Goal: Task Accomplishment & Management: Manage account settings

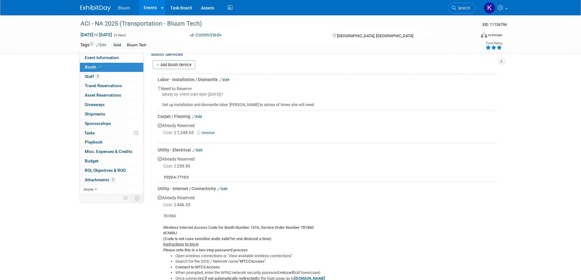
scroll to position [126, 0]
click at [152, 9] on link "Events" at bounding box center [150, 7] width 22 height 15
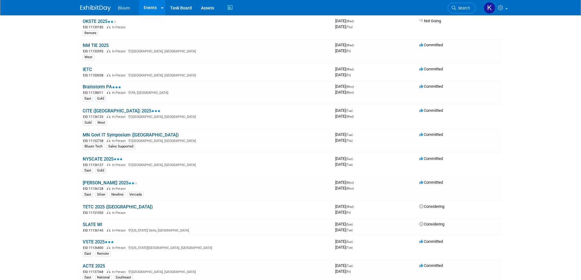
scroll to position [366, 0]
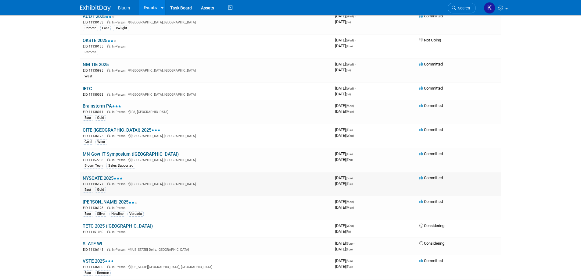
click at [100, 178] on link "NYSCATE 2025" at bounding box center [103, 178] width 40 height 5
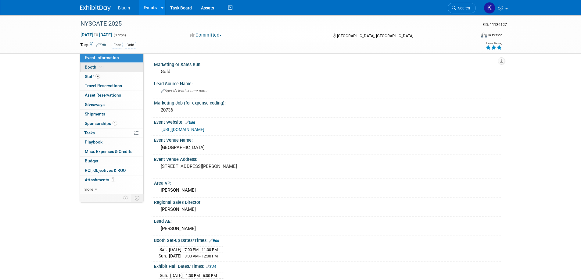
click at [99, 68] on icon at bounding box center [100, 66] width 3 height 3
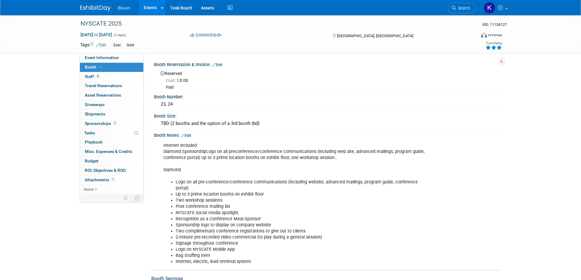
click at [153, 5] on link "Events" at bounding box center [150, 7] width 22 height 15
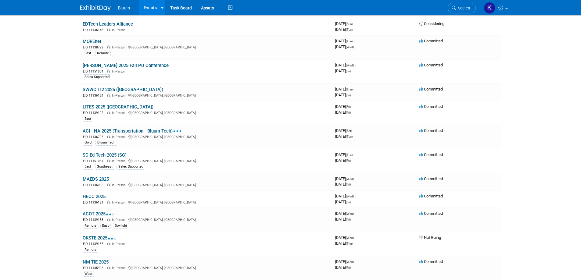
scroll to position [183, 0]
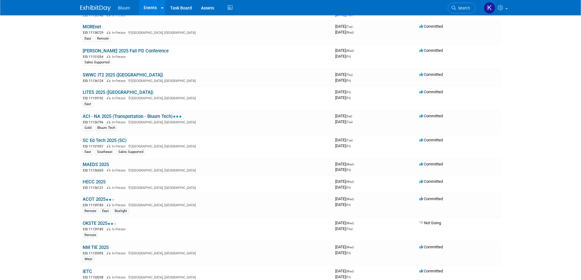
click at [122, 118] on link "ACI - NA 2025 (Transportation - Bluum Tech)" at bounding box center [132, 116] width 99 height 5
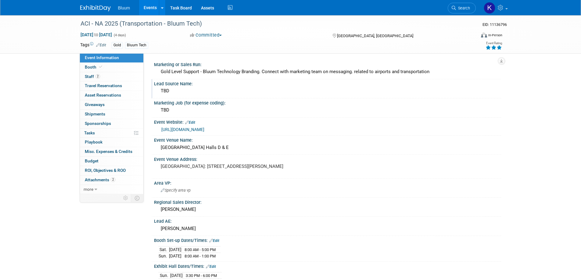
click at [169, 92] on div "TBD" at bounding box center [328, 90] width 338 height 9
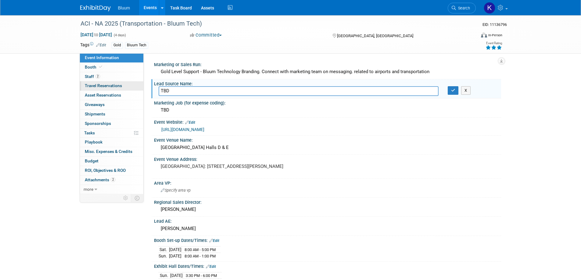
drag, startPoint x: 175, startPoint y: 89, endPoint x: 142, endPoint y: 91, distance: 33.0
click at [145, 92] on div "Marketing or Sales Run: Gold Level Support - Bluum Technology Branding. Connect…" at bounding box center [322, 123] width 357 height 141
type input "ACINA_2025"
click at [453, 89] on icon "button" at bounding box center [453, 90] width 4 height 4
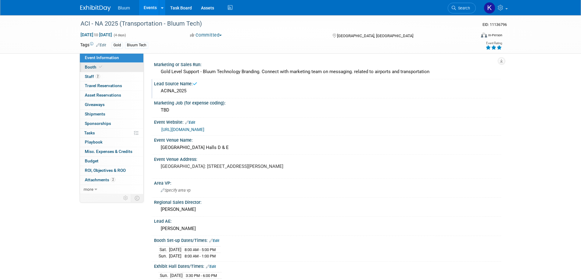
click at [92, 71] on link "Booth" at bounding box center [111, 67] width 63 height 9
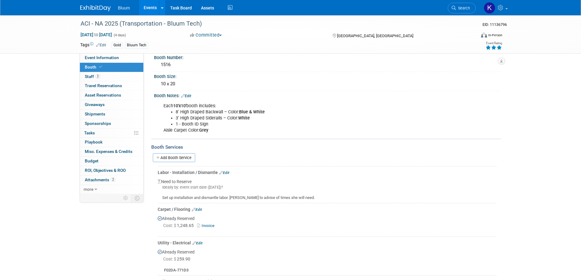
scroll to position [91, 0]
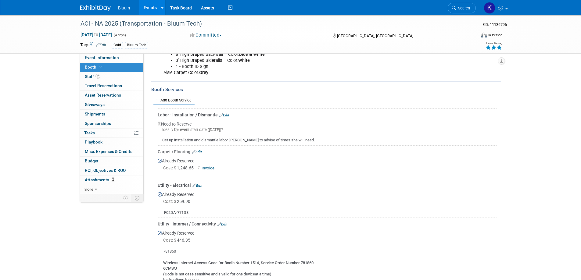
click at [226, 115] on link "Edit" at bounding box center [224, 115] width 10 height 4
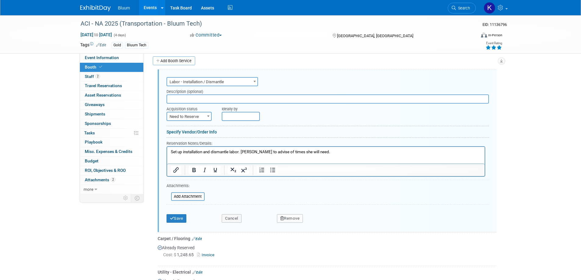
scroll to position [0, 0]
click at [202, 116] on span "Need to Reserve" at bounding box center [189, 117] width 44 height 9
click at [198, 118] on span "Need to Reserve" at bounding box center [189, 117] width 44 height 9
select select "2"
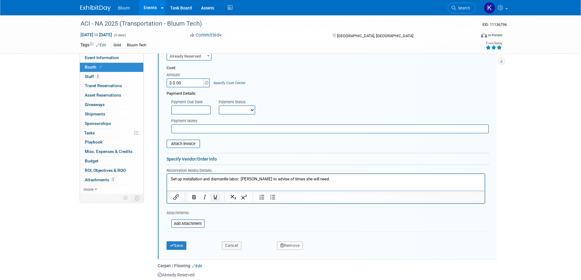
scroll to position [192, 0]
drag, startPoint x: 311, startPoint y: 181, endPoint x: 142, endPoint y: 183, distance: 169.3
click at [167, 182] on html "Set up installation and dismantle labor. [PERSON_NAME] to advise of times she w…" at bounding box center [325, 178] width 317 height 8
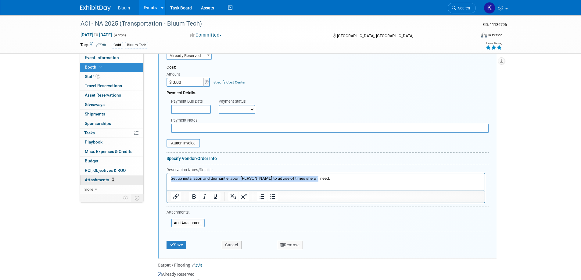
paste body "Rich Text Area. Press ALT-0 for help."
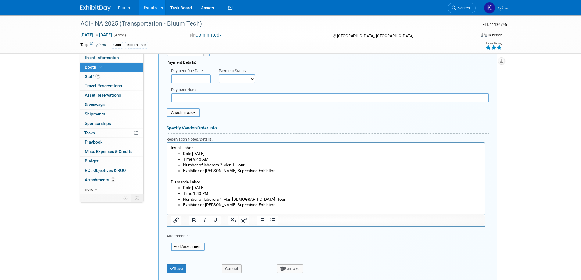
scroll to position [283, 0]
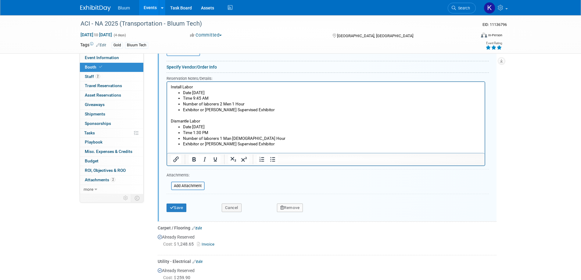
click at [176, 210] on button "Save" at bounding box center [177, 208] width 20 height 9
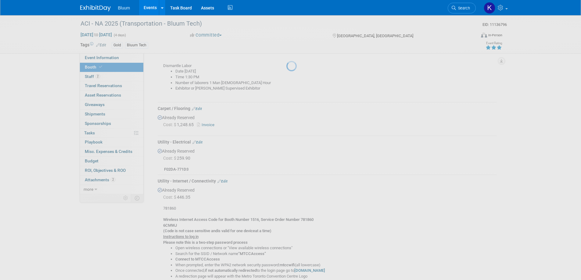
scroll to position [131, 0]
